Goal: Find contact information: Find contact information

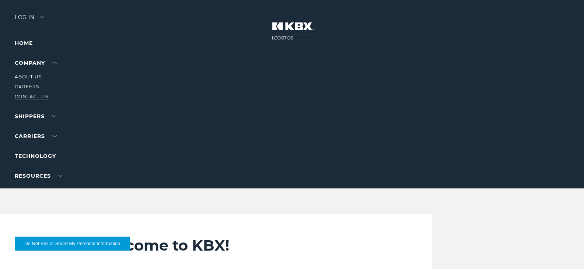
click at [18, 99] on link "Contact Us" at bounding box center [32, 97] width 34 height 6
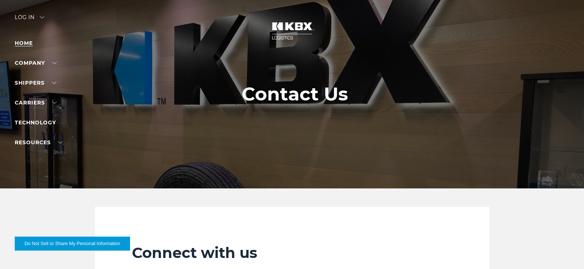
click at [26, 46] on link "Home" at bounding box center [24, 43] width 18 height 7
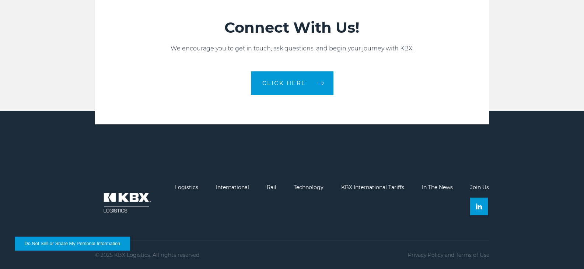
scroll to position [1664, 0]
